Goal: Transaction & Acquisition: Purchase product/service

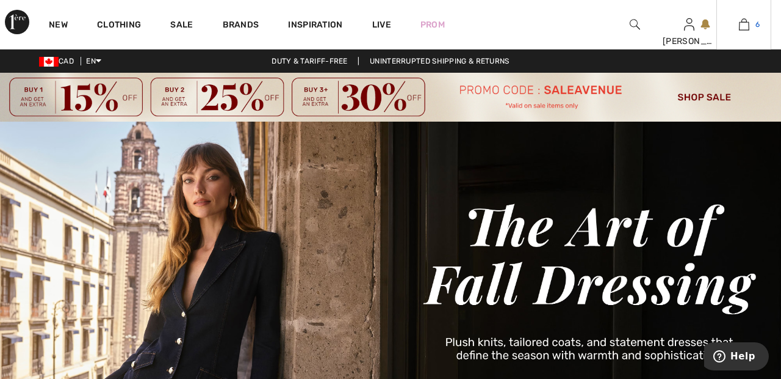
click at [750, 24] on link "6" at bounding box center [744, 24] width 54 height 15
